Goal: Transaction & Acquisition: Purchase product/service

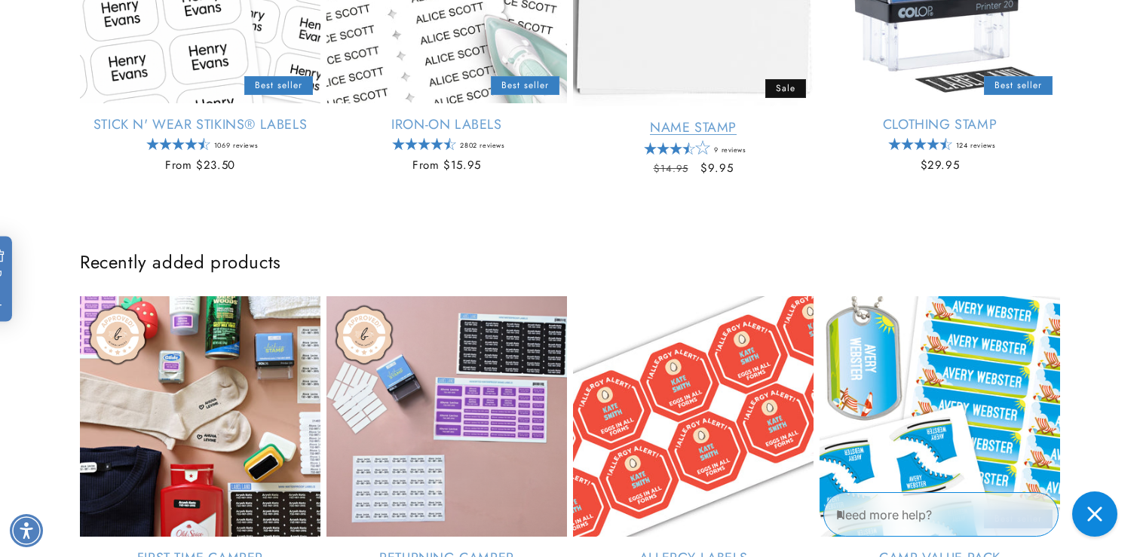
click at [699, 119] on link "Name Stamp" at bounding box center [693, 127] width 240 height 17
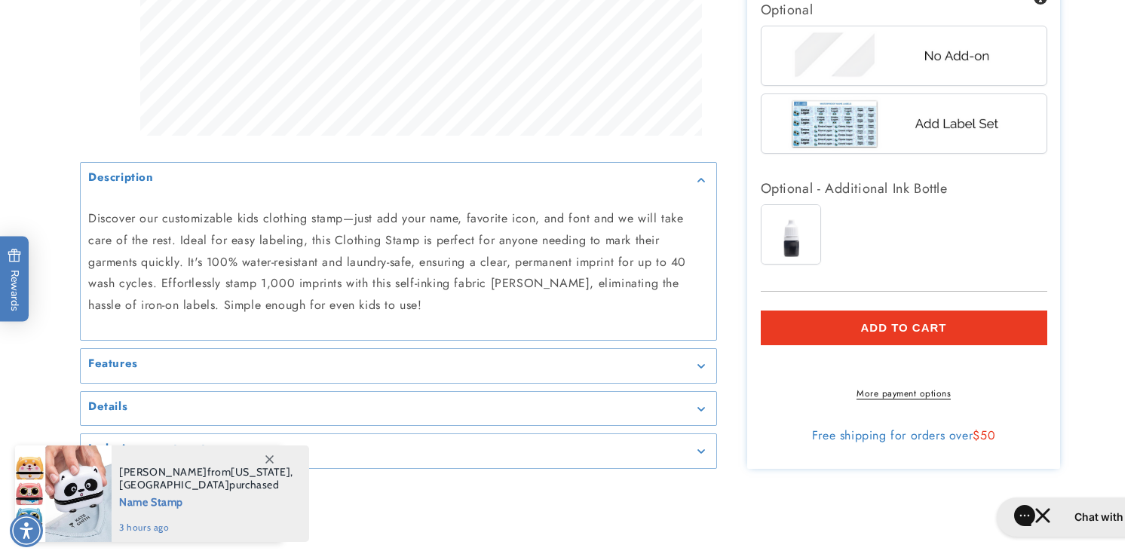
click at [903, 327] on span "Add to cart" at bounding box center [903, 328] width 86 height 14
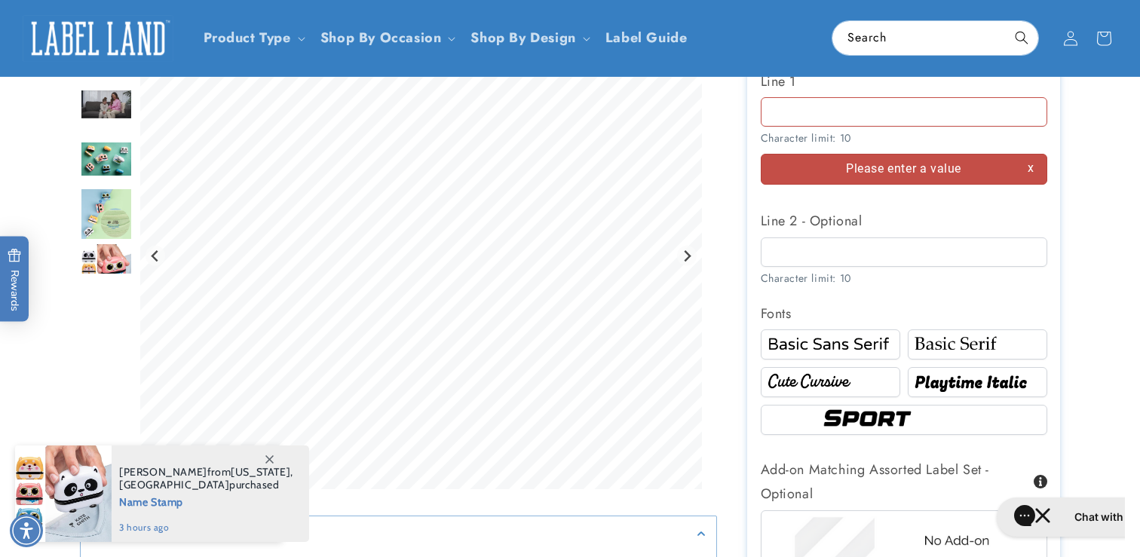
scroll to position [731, 0]
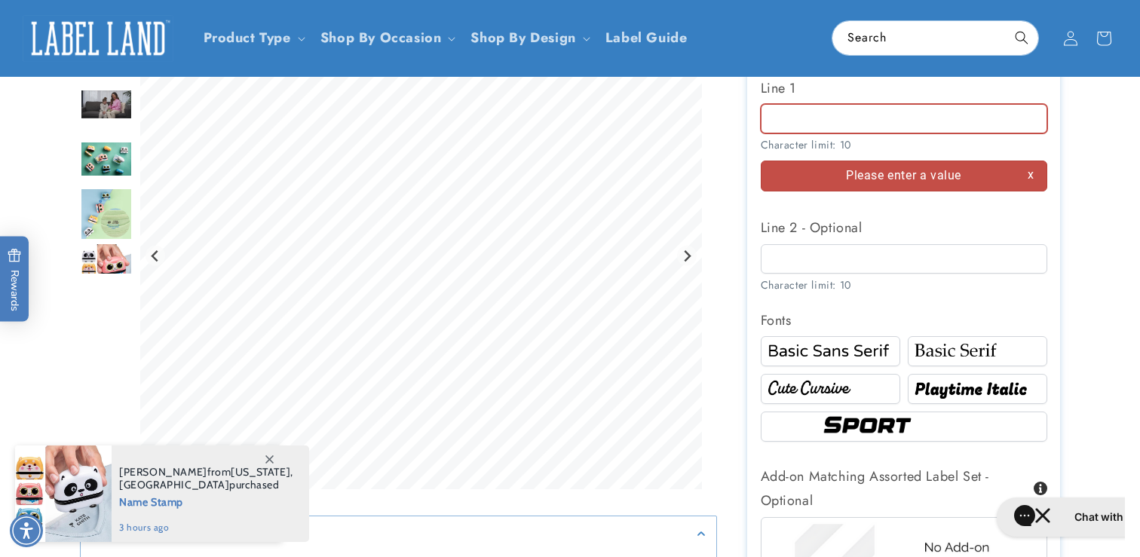
click at [893, 125] on input "Line 1" at bounding box center [904, 118] width 286 height 29
click at [889, 188] on div "Please enter a value" at bounding box center [904, 176] width 286 height 31
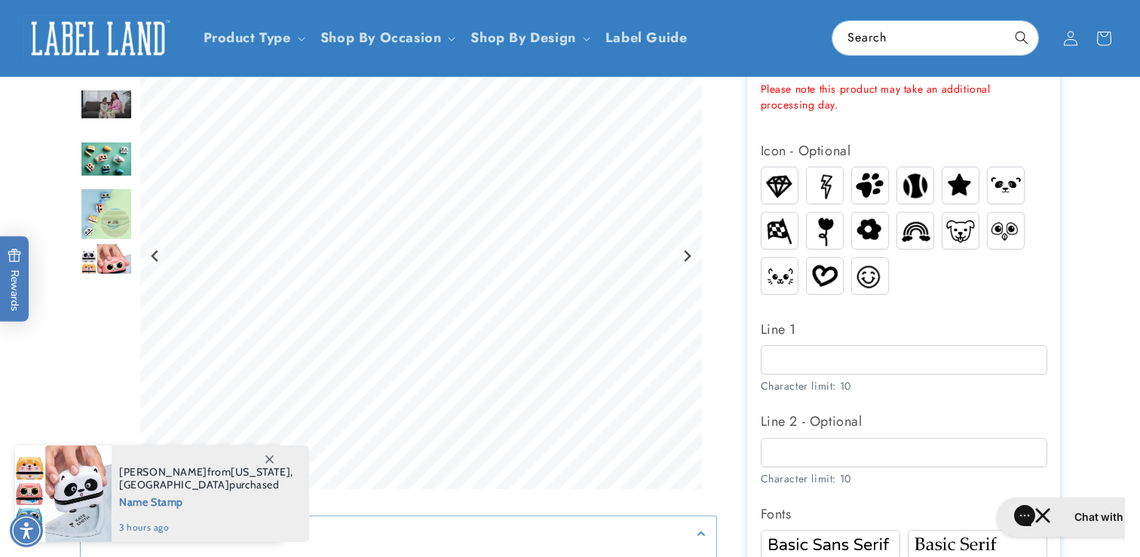
scroll to position [458, 0]
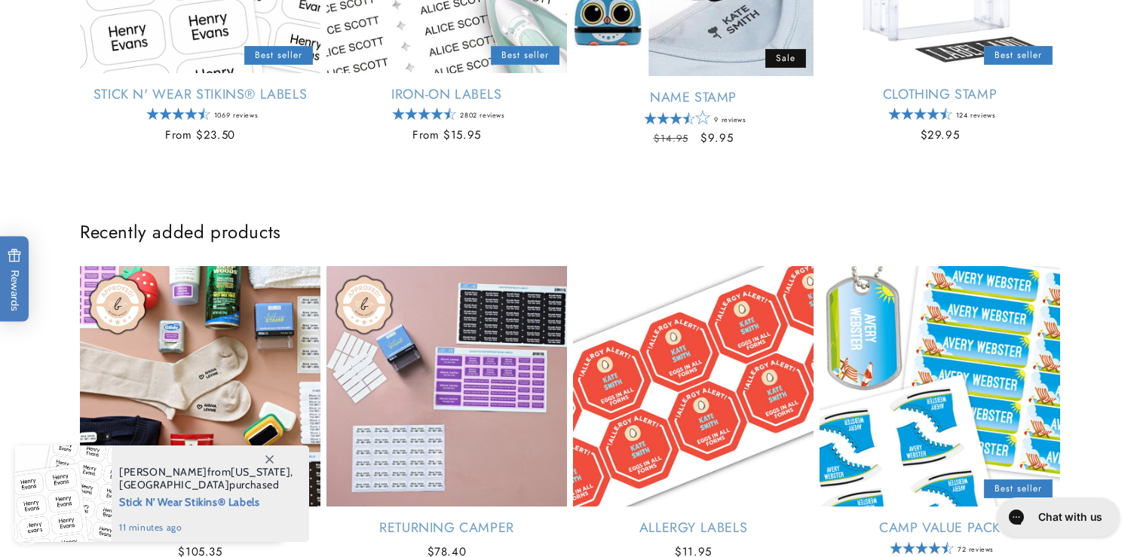
scroll to position [773, 0]
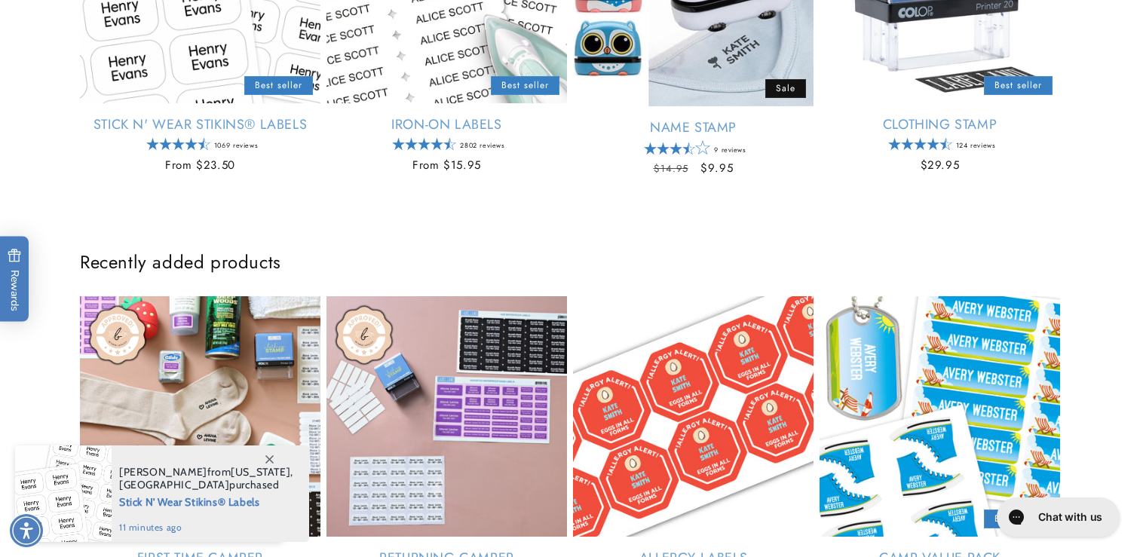
click at [428, 550] on link "Returning Camper" at bounding box center [446, 558] width 240 height 17
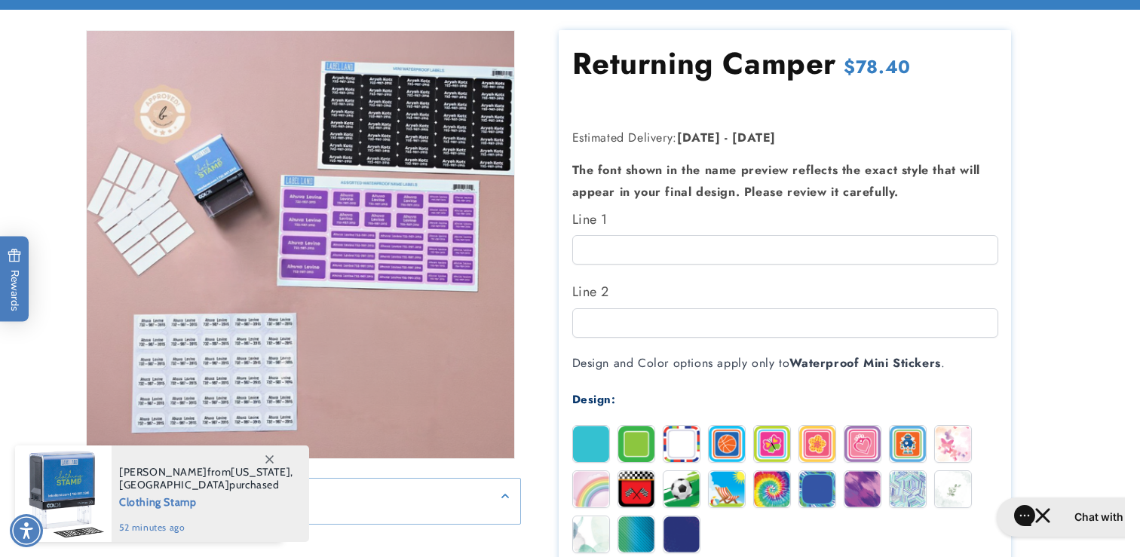
scroll to position [153, 0]
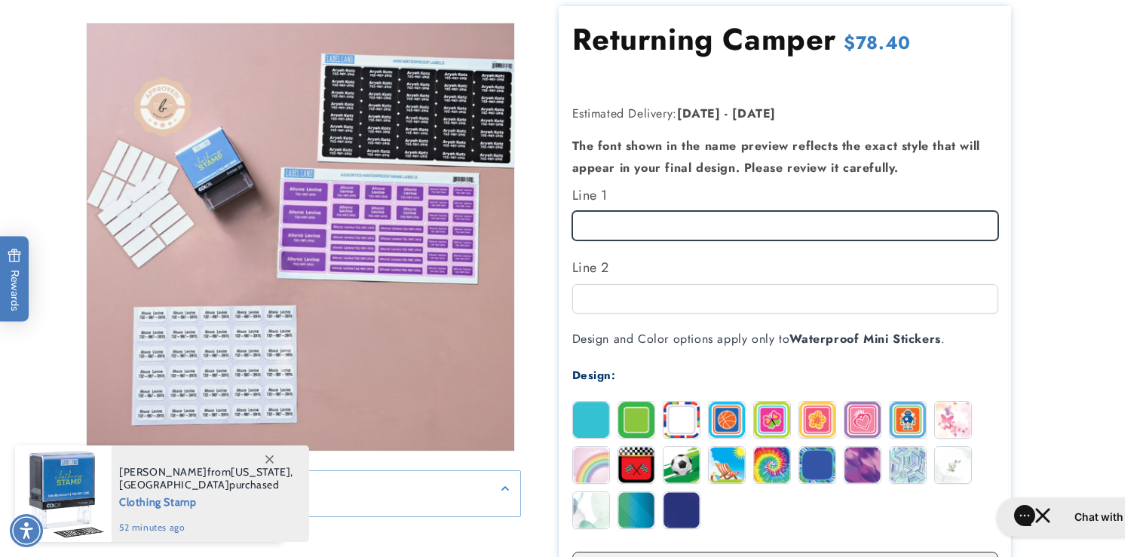
click at [690, 223] on input "Line 1" at bounding box center [785, 225] width 426 height 29
type input "*"
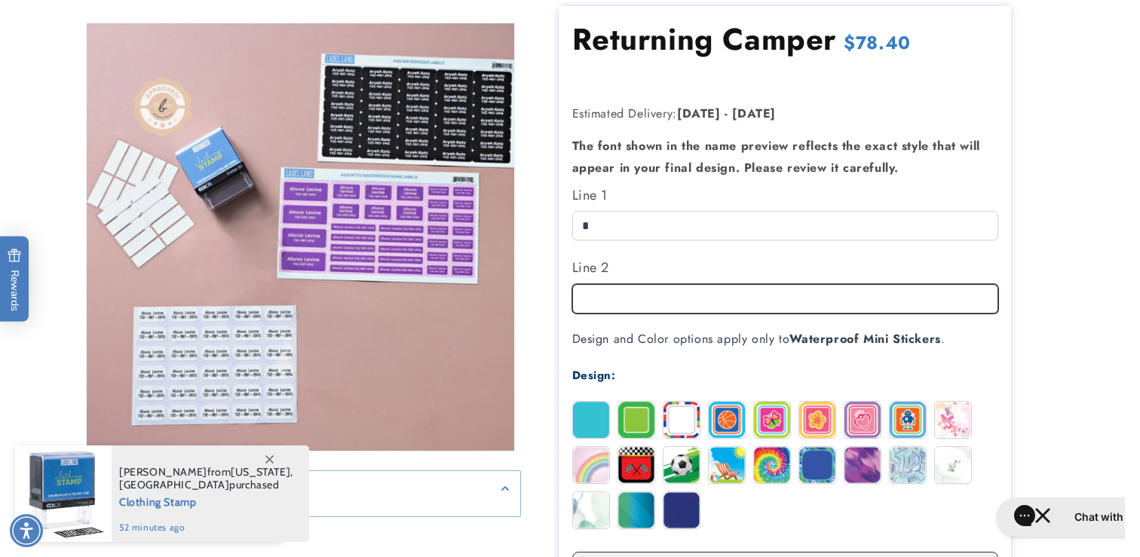
click at [671, 306] on input "Line 2" at bounding box center [785, 298] width 426 height 29
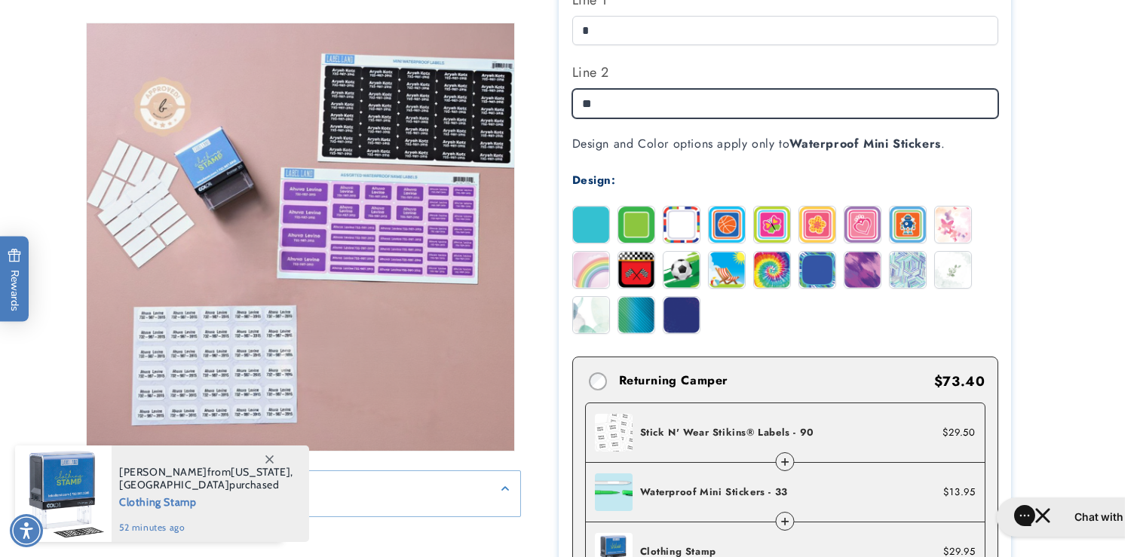
scroll to position [353, 0]
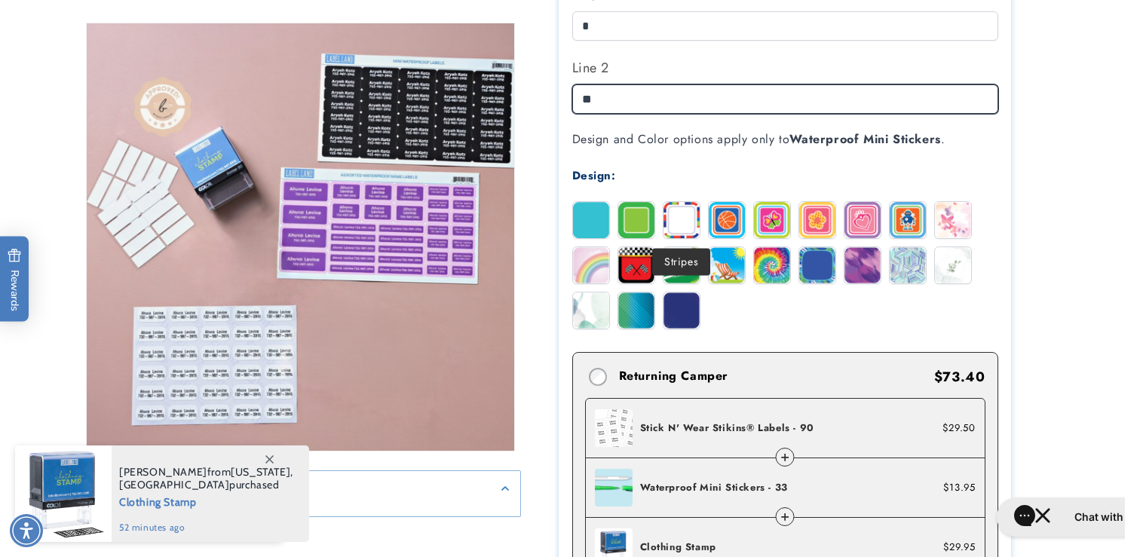
type input "**"
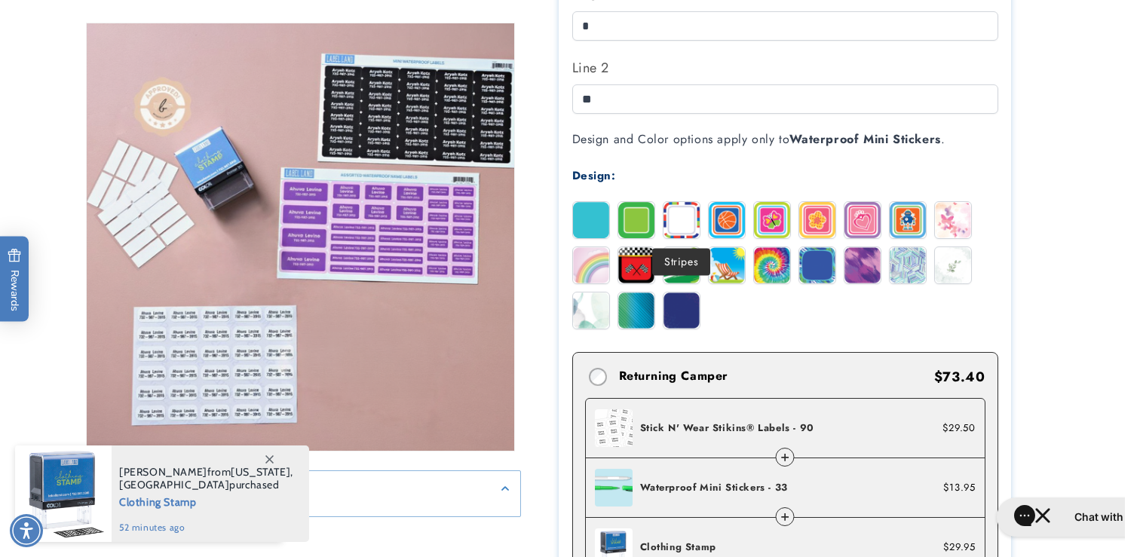
click at [681, 226] on img at bounding box center [681, 220] width 36 height 36
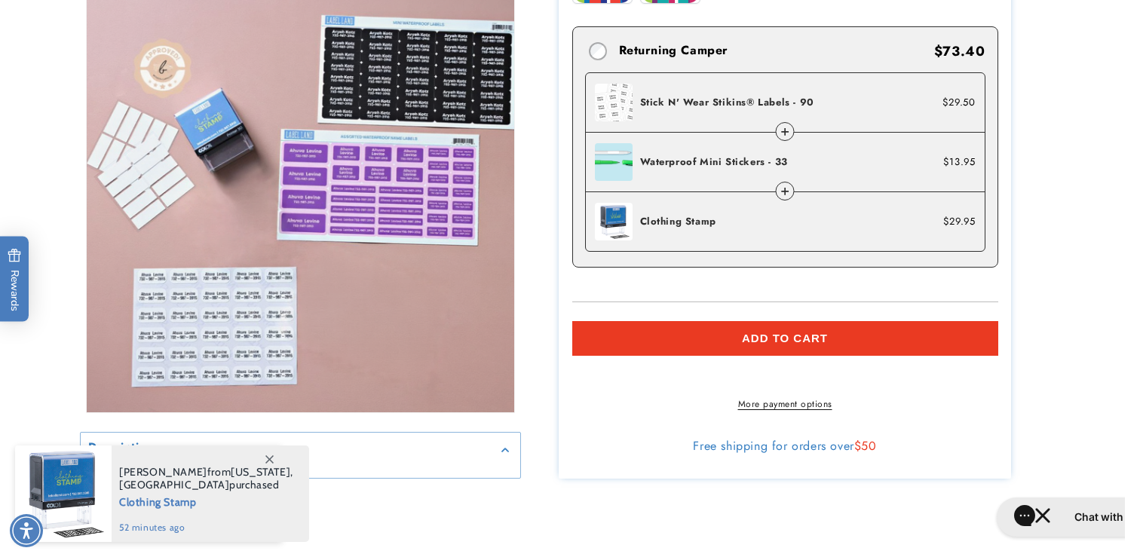
scroll to position [801, 0]
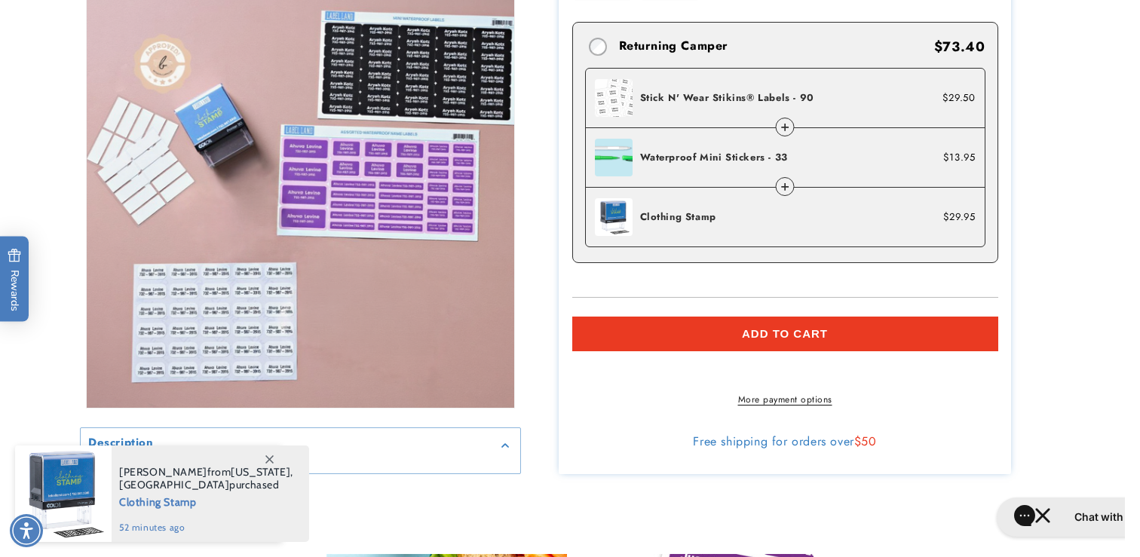
click at [824, 341] on span "Add to cart" at bounding box center [785, 334] width 86 height 14
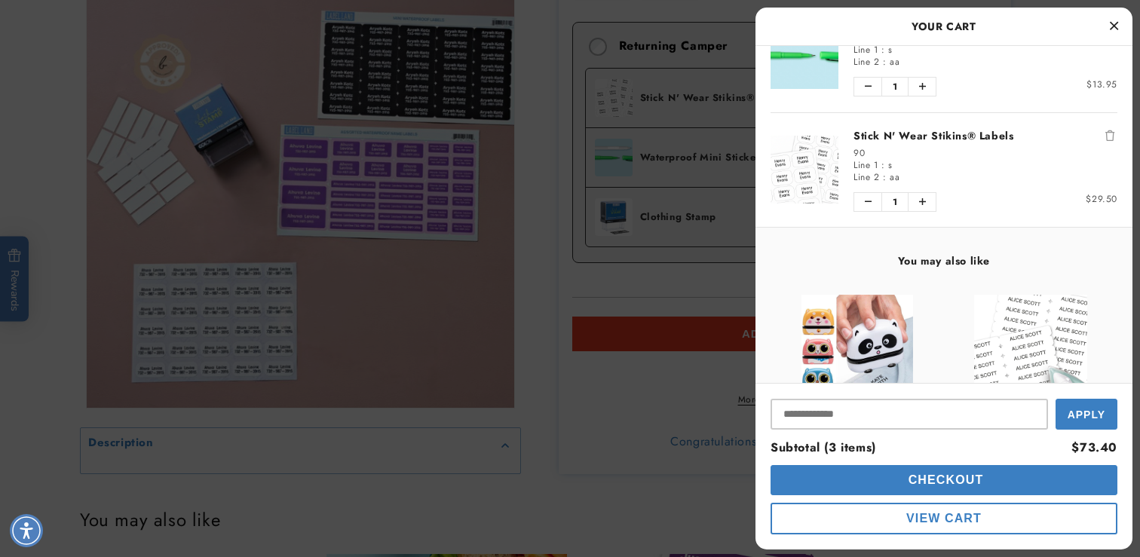
scroll to position [0, 0]
